Goal: Transaction & Acquisition: Subscribe to service/newsletter

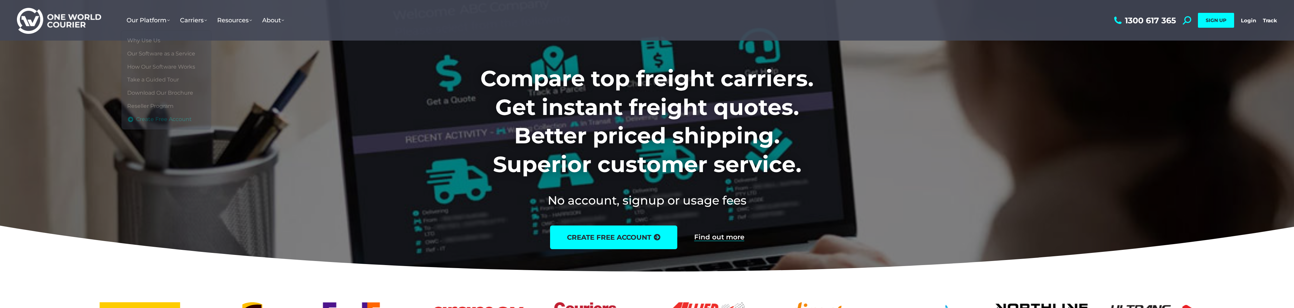
click at [159, 116] on span "Create Free Account" at bounding box center [164, 119] width 56 height 7
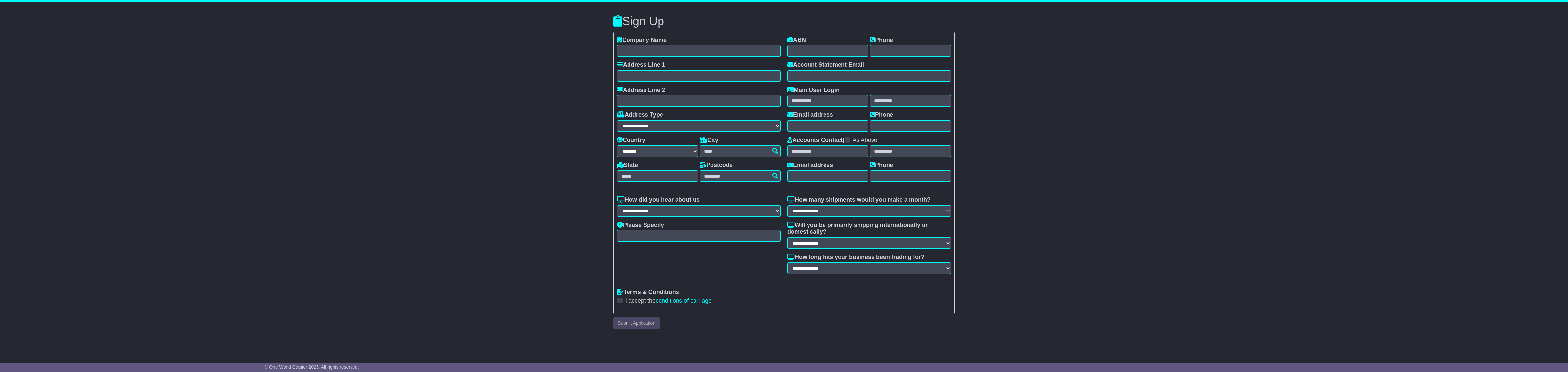
select select "**"
